Goal: Task Accomplishment & Management: Manage account settings

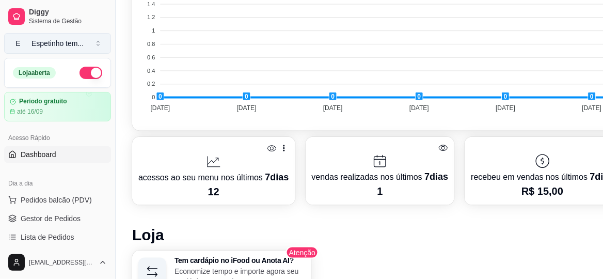
click at [96, 38] on button "E Espetinho tem ..." at bounding box center [57, 43] width 107 height 21
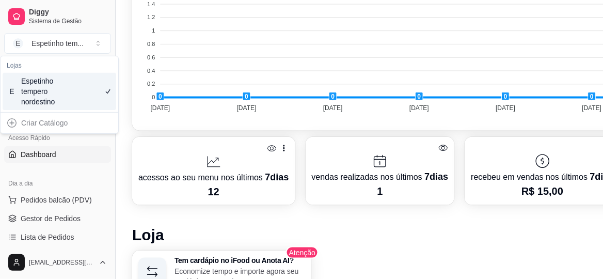
click at [116, 143] on button "Toggle Sidebar" at bounding box center [115, 139] width 8 height 279
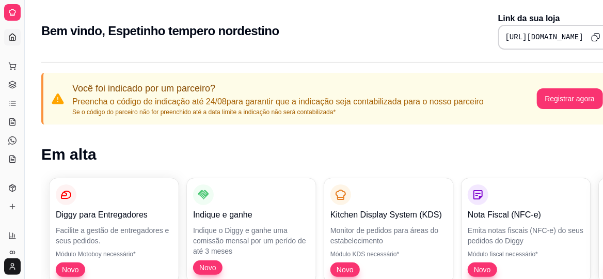
click at [11, 41] on div "Dia a dia" at bounding box center [12, 49] width 16 height 17
click at [580, 96] on button "Registrar agora" at bounding box center [569, 99] width 64 height 20
click at [17, 64] on button "Pedidos balcão (PDV)" at bounding box center [12, 66] width 17 height 17
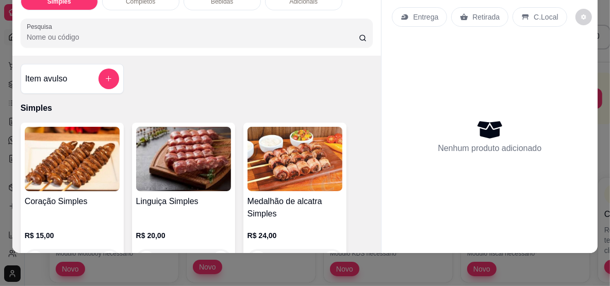
click at [534, 12] on p "C.Local" at bounding box center [546, 17] width 24 height 10
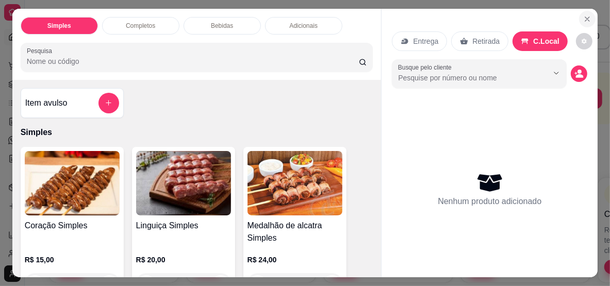
click at [584, 16] on icon "Close" at bounding box center [588, 19] width 8 height 8
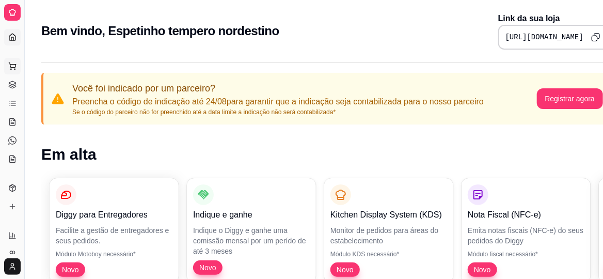
drag, startPoint x: 4, startPoint y: 68, endPoint x: 11, endPoint y: 63, distance: 8.3
click at [6, 66] on button "Pedidos balcão (PDV)" at bounding box center [12, 66] width 17 height 17
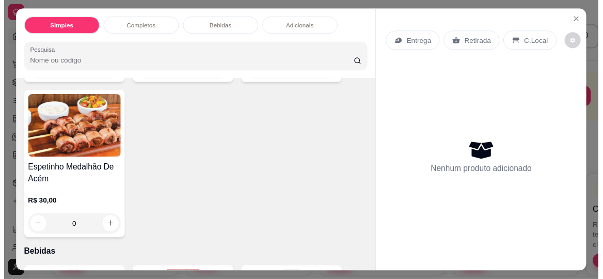
scroll to position [877, 0]
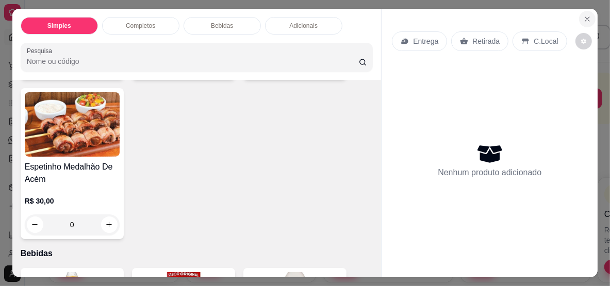
click at [587, 19] on icon "Close" at bounding box center [588, 19] width 8 height 8
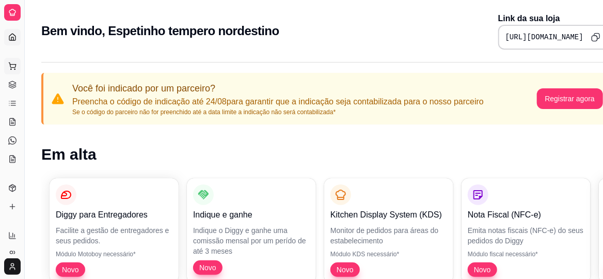
click at [10, 68] on icon at bounding box center [12, 66] width 8 height 8
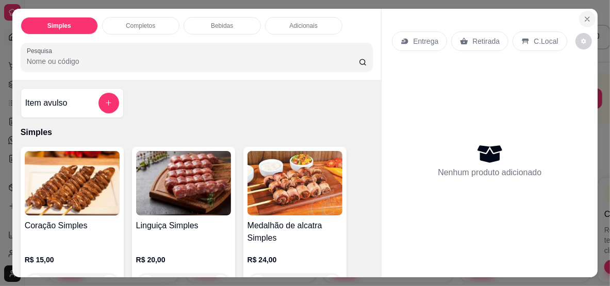
click at [584, 18] on icon "Close" at bounding box center [588, 19] width 8 height 8
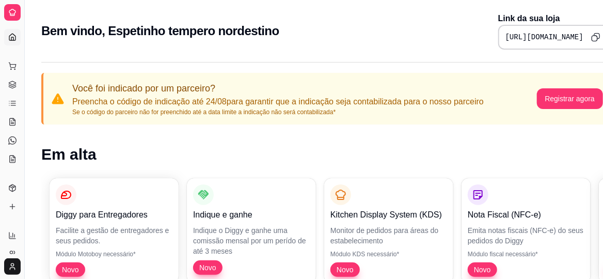
click at [3, 36] on div "Acesso Rápido Dashboard" at bounding box center [12, 37] width 24 height 25
click at [7, 35] on link "Dashboard" at bounding box center [12, 37] width 17 height 17
click at [11, 87] on icon at bounding box center [12, 87] width 7 height 2
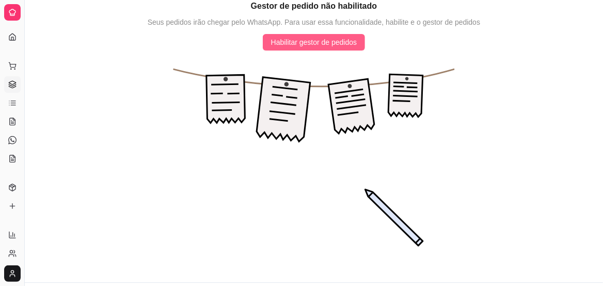
click at [298, 42] on span "Habilitar gestor de pedidos" at bounding box center [314, 42] width 86 height 11
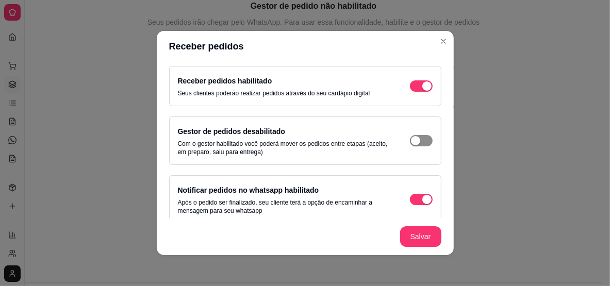
click at [411, 92] on span "button" at bounding box center [421, 85] width 23 height 11
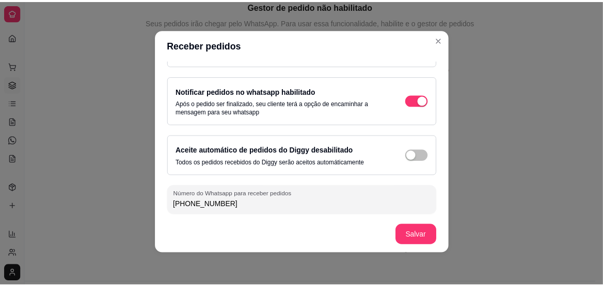
scroll to position [2, 0]
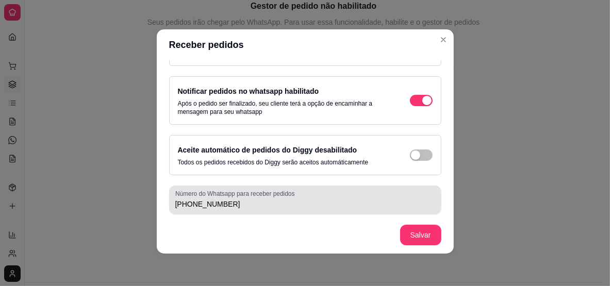
click at [367, 194] on div "[PHONE_NUMBER]" at bounding box center [305, 200] width 260 height 21
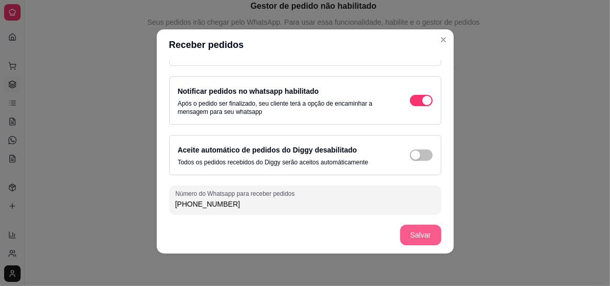
type input "[PHONE_NUMBER]"
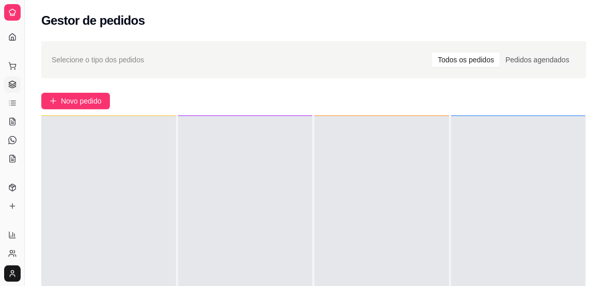
scroll to position [0, 0]
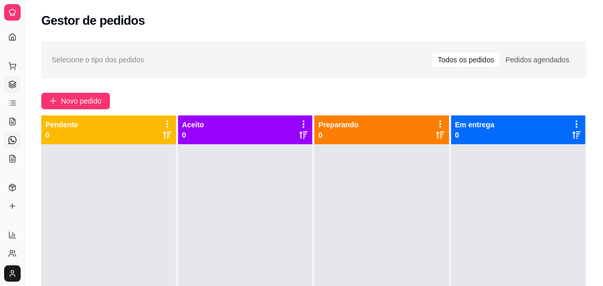
click at [7, 144] on link "Diggy Bot novo" at bounding box center [12, 140] width 17 height 17
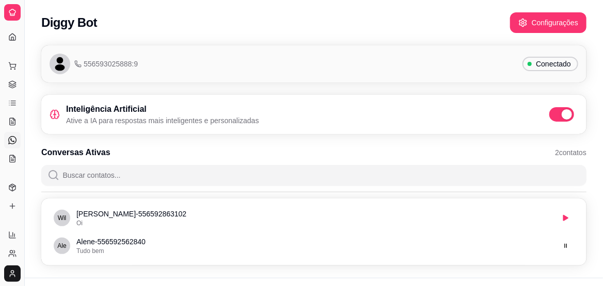
click at [279, 64] on div "556593025888:9 Conectado" at bounding box center [314, 64] width 528 height 21
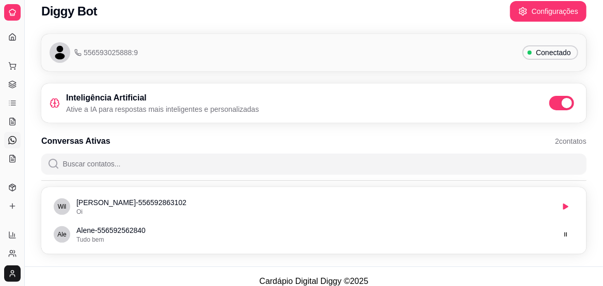
scroll to position [21, 0]
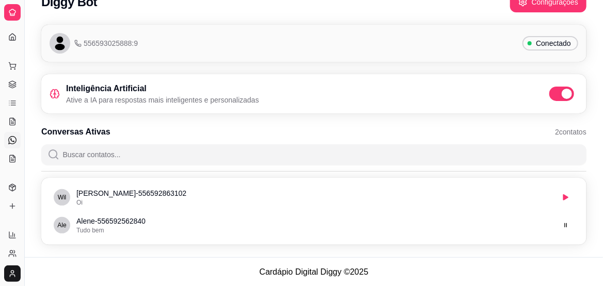
click at [227, 100] on p "Ative a IA para respostas mais inteligentes e personalizadas" at bounding box center [162, 100] width 193 height 10
click at [274, 97] on div "Inteligência Artificial Ative a IA para respostas mais inteligentes e personali…" at bounding box center [314, 94] width 528 height 23
drag, startPoint x: 274, startPoint y: 97, endPoint x: 380, endPoint y: 139, distance: 113.7
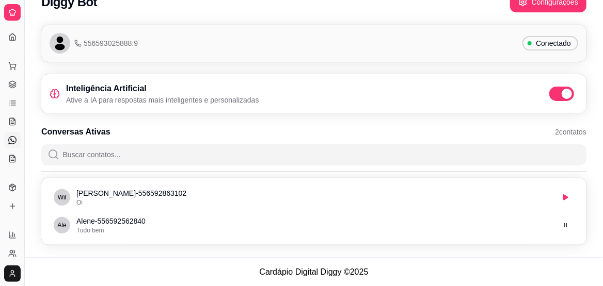
click at [380, 139] on div "Conversas Ativas 2 contatos" at bounding box center [313, 145] width 545 height 39
click at [360, 49] on div "556593025888:9 Conectado" at bounding box center [314, 43] width 528 height 21
click at [549, 41] on span "Conectado" at bounding box center [552, 43] width 43 height 10
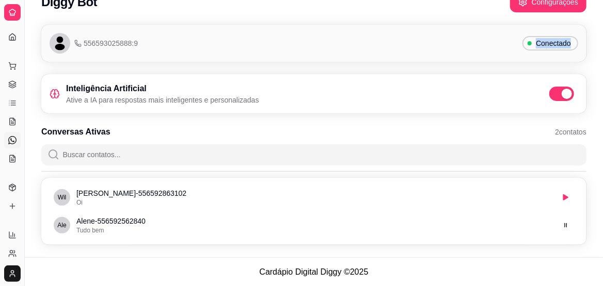
click at [549, 41] on span "Conectado" at bounding box center [552, 43] width 43 height 10
click at [471, 52] on div "556593025888:9 Conectado" at bounding box center [314, 43] width 528 height 21
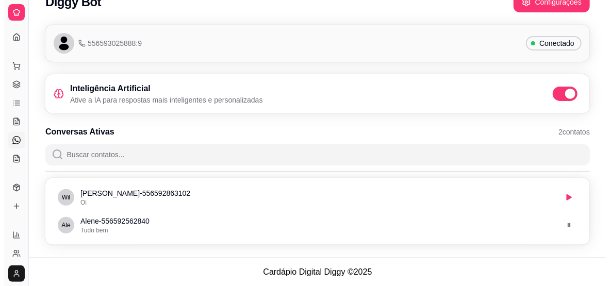
scroll to position [0, 0]
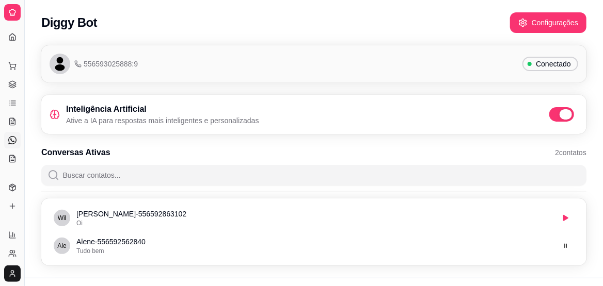
click at [570, 110] on span at bounding box center [565, 114] width 12 height 10
click at [559, 109] on span at bounding box center [561, 114] width 25 height 14
click at [552, 115] on span at bounding box center [561, 114] width 25 height 14
click at [552, 117] on input "checkbox" at bounding box center [551, 120] width 7 height 7
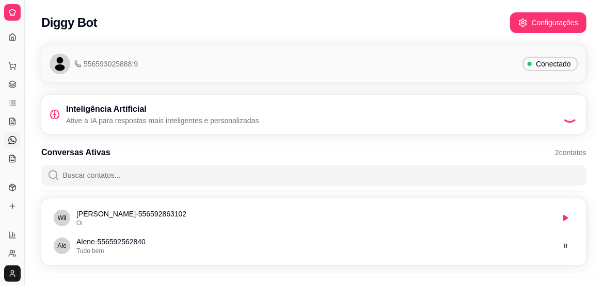
click at [552, 115] on div "Inteligência Artificial Ative a IA para respostas mais inteligentes e personali…" at bounding box center [314, 114] width 528 height 23
click at [543, 14] on button "Configurações" at bounding box center [548, 23] width 74 height 20
click at [529, 52] on div "556593025888:9 Conectado" at bounding box center [313, 63] width 545 height 37
click at [564, 100] on div "Inteligência Artificial Ative a IA para respostas mais inteligentes e personali…" at bounding box center [313, 114] width 545 height 39
click at [567, 110] on span at bounding box center [561, 114] width 25 height 14
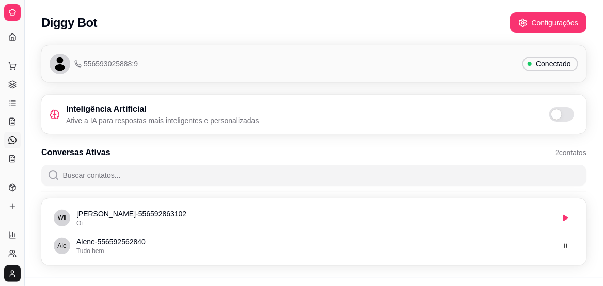
click at [555, 117] on input "checkbox" at bounding box center [551, 120] width 7 height 7
click at [303, 50] on div "556593025888:9 Conectado" at bounding box center [313, 63] width 545 height 37
click at [303, 51] on div "556593025888:9 Conectado" at bounding box center [313, 63] width 545 height 37
click at [165, 116] on p "Ative a IA para respostas mais inteligentes e personalizadas" at bounding box center [162, 121] width 193 height 10
click at [110, 73] on div "556593025888:9" at bounding box center [94, 64] width 88 height 21
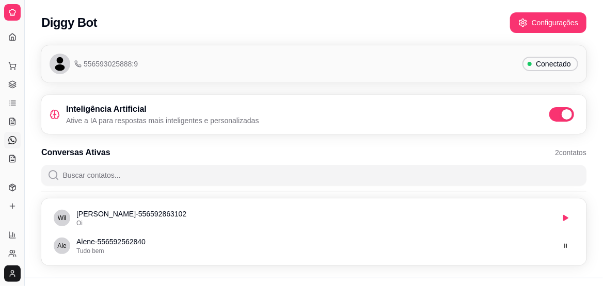
click at [145, 43] on div "556593025888:9 Conectado Inteligência Artificial Ative a IA para respostas mais…" at bounding box center [314, 158] width 578 height 239
click at [9, 41] on div "Dia a dia" at bounding box center [12, 49] width 16 height 17
click at [10, 41] on div "Dia a dia" at bounding box center [12, 49] width 16 height 17
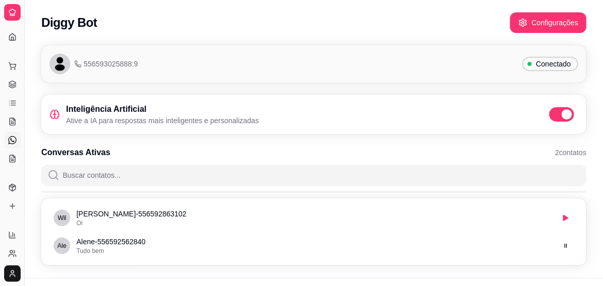
click at [10, 41] on div "Dia a dia" at bounding box center [12, 49] width 16 height 17
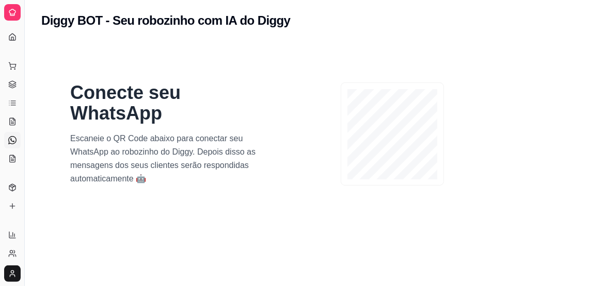
click at [8, 41] on div "Dia a dia" at bounding box center [12, 49] width 16 height 17
click at [14, 41] on div "Dia a dia" at bounding box center [12, 49] width 16 height 17
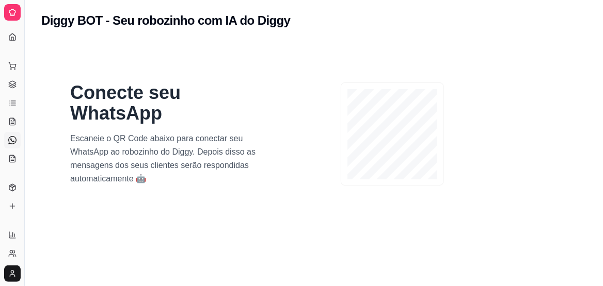
click at [8, 41] on div "Dia a dia" at bounding box center [12, 49] width 16 height 17
click at [9, 41] on div "Dia a dia" at bounding box center [12, 49] width 16 height 17
click at [12, 70] on icon at bounding box center [12, 66] width 8 height 8
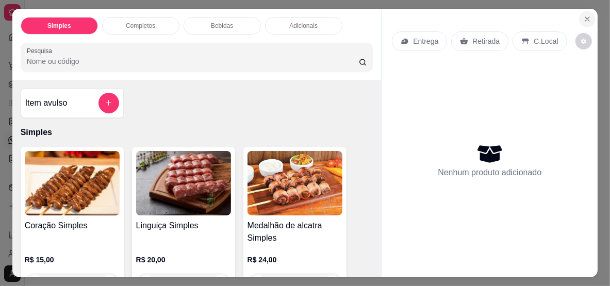
click at [584, 15] on icon "Close" at bounding box center [588, 19] width 8 height 8
